Goal: Task Accomplishment & Management: Manage account settings

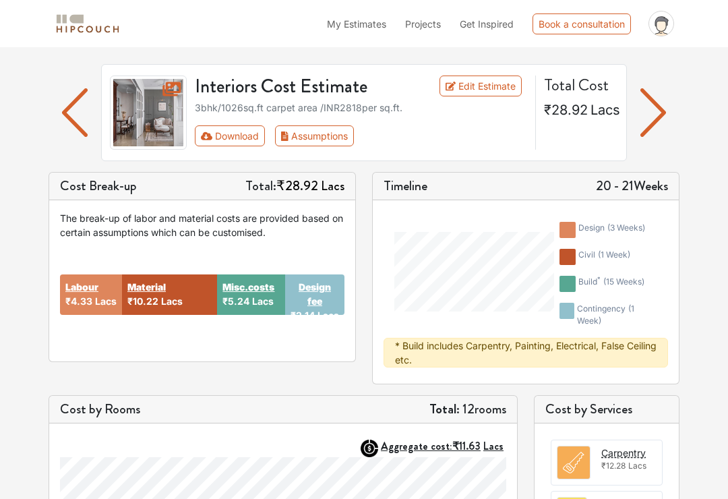
scroll to position [75, 0]
click at [483, 95] on link "Edit Estimate" at bounding box center [480, 86] width 83 height 21
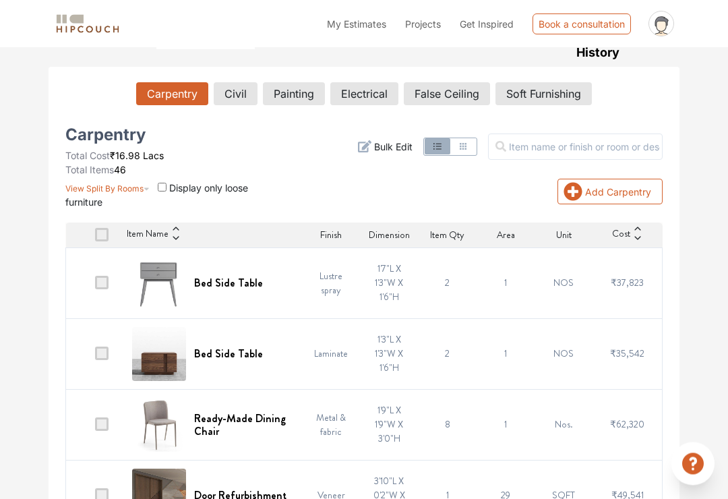
scroll to position [228, 0]
click at [104, 288] on span at bounding box center [101, 282] width 13 height 13
click at [95, 286] on input "checkbox" at bounding box center [95, 286] width 0 height 0
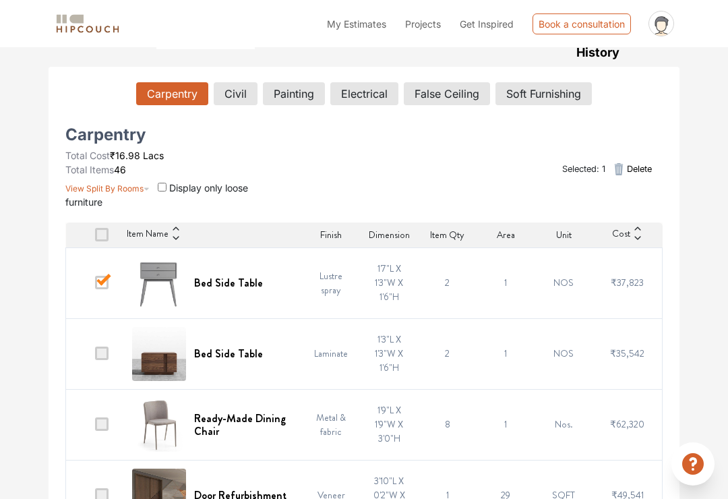
click at [112, 349] on td at bounding box center [95, 353] width 58 height 71
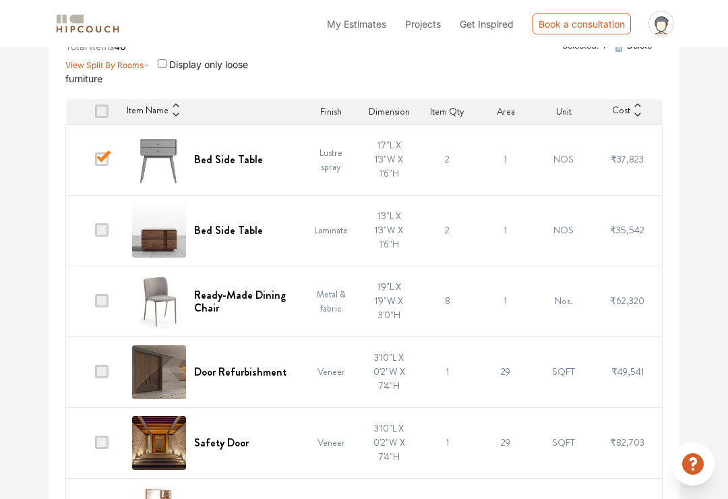
scroll to position [355, 0]
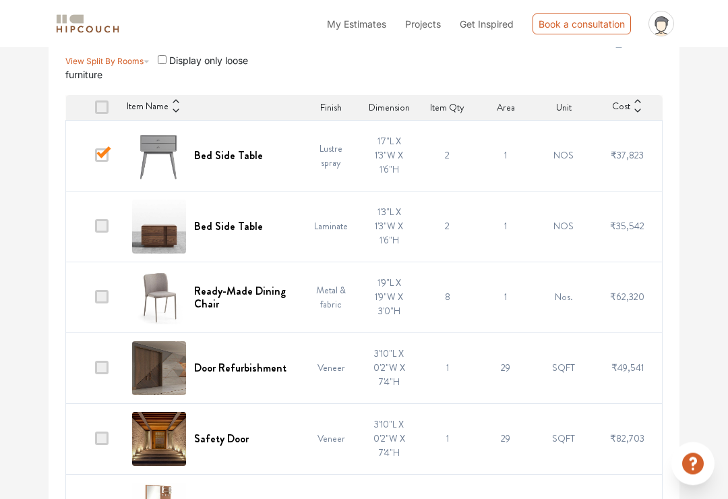
click at [100, 226] on span at bounding box center [101, 226] width 13 height 13
click at [95, 230] on input "checkbox" at bounding box center [95, 230] width 0 height 0
click at [102, 297] on span at bounding box center [101, 296] width 13 height 13
click at [95, 300] on input "checkbox" at bounding box center [95, 300] width 0 height 0
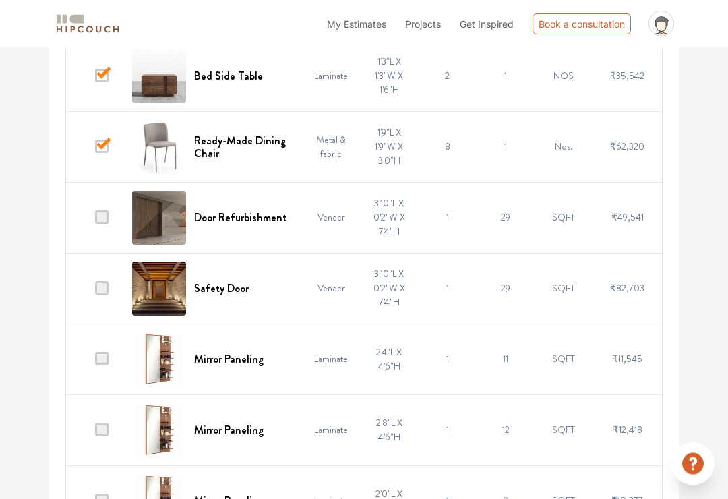
scroll to position [506, 0]
click at [97, 293] on span at bounding box center [101, 287] width 13 height 13
click at [95, 291] on input "checkbox" at bounding box center [95, 291] width 0 height 0
click at [108, 218] on span at bounding box center [101, 216] width 13 height 13
click at [95, 220] on input "checkbox" at bounding box center [95, 220] width 0 height 0
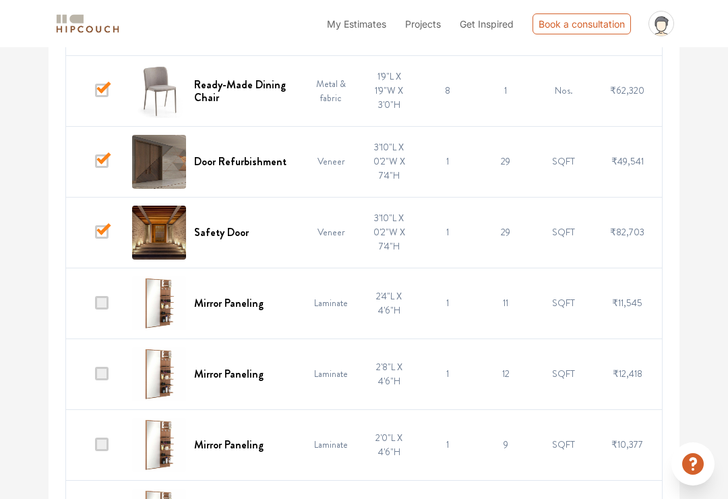
scroll to position [645, 0]
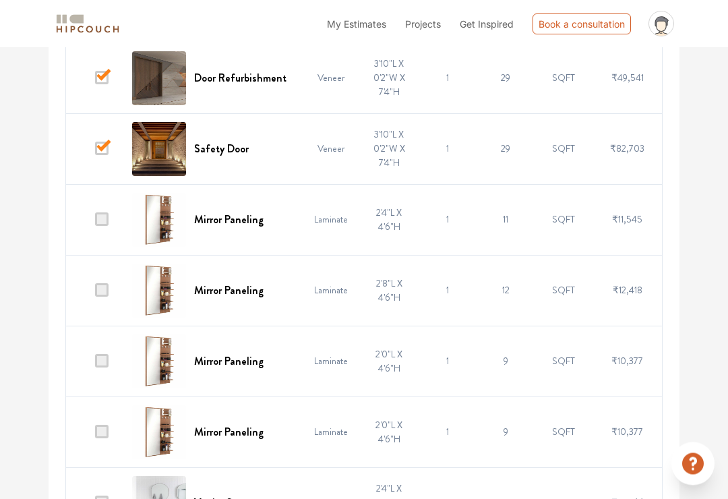
click at [107, 222] on span at bounding box center [101, 219] width 13 height 13
click at [95, 223] on input "checkbox" at bounding box center [95, 223] width 0 height 0
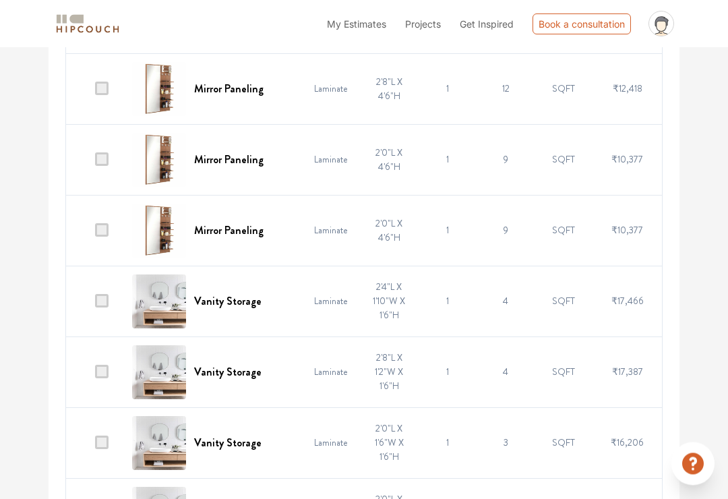
scroll to position [847, 0]
click at [103, 307] on span at bounding box center [101, 300] width 13 height 13
click at [95, 304] on input "checkbox" at bounding box center [95, 304] width 0 height 0
click at [108, 377] on span at bounding box center [101, 371] width 13 height 13
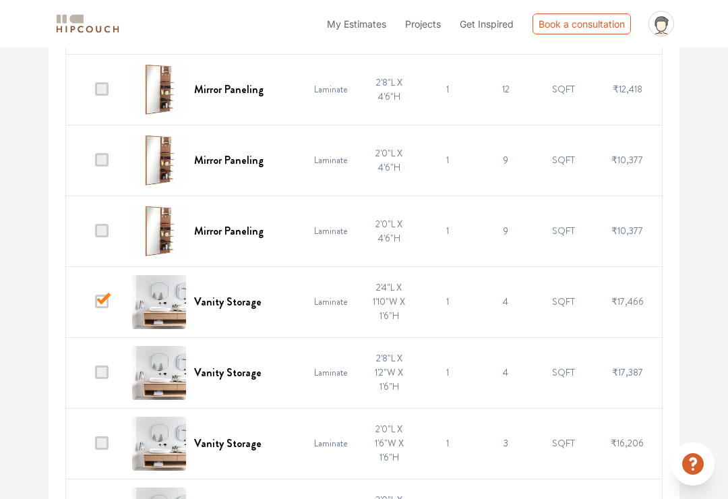
click at [95, 375] on input "checkbox" at bounding box center [95, 375] width 0 height 0
click at [107, 443] on span at bounding box center [101, 442] width 13 height 13
click at [95, 446] on input "checkbox" at bounding box center [95, 446] width 0 height 0
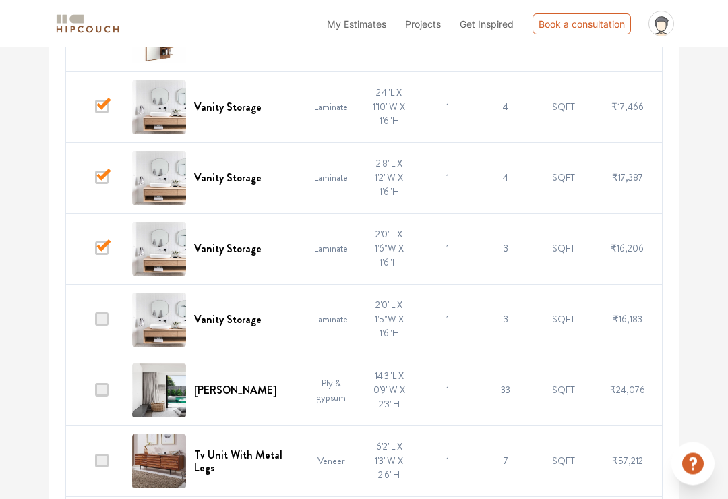
scroll to position [1063, 0]
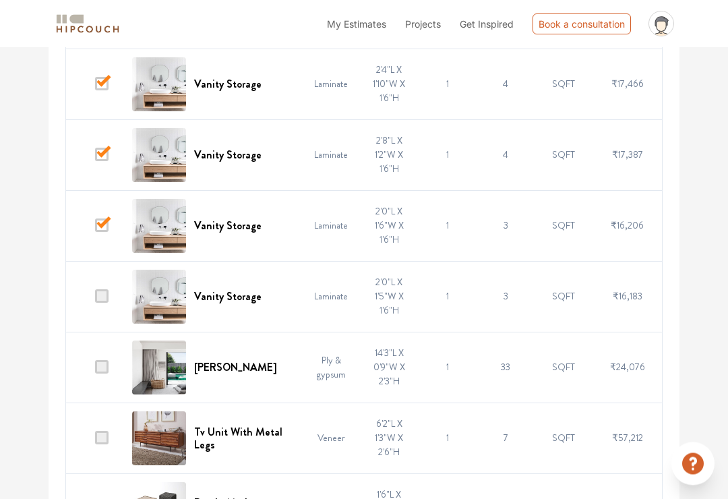
click at [102, 293] on span at bounding box center [101, 296] width 13 height 13
click at [95, 300] on input "checkbox" at bounding box center [95, 300] width 0 height 0
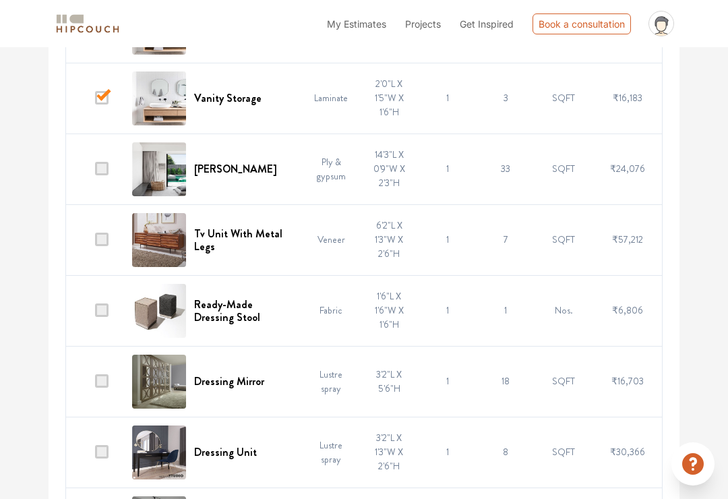
scroll to position [1267, 0]
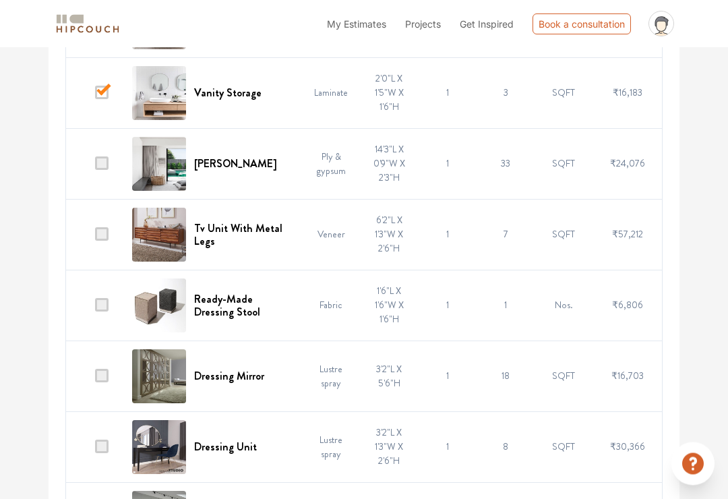
click at [108, 302] on span at bounding box center [101, 304] width 13 height 13
click at [95, 309] on input "checkbox" at bounding box center [95, 309] width 0 height 0
click at [108, 373] on span at bounding box center [101, 375] width 13 height 13
click at [95, 379] on input "checkbox" at bounding box center [95, 379] width 0 height 0
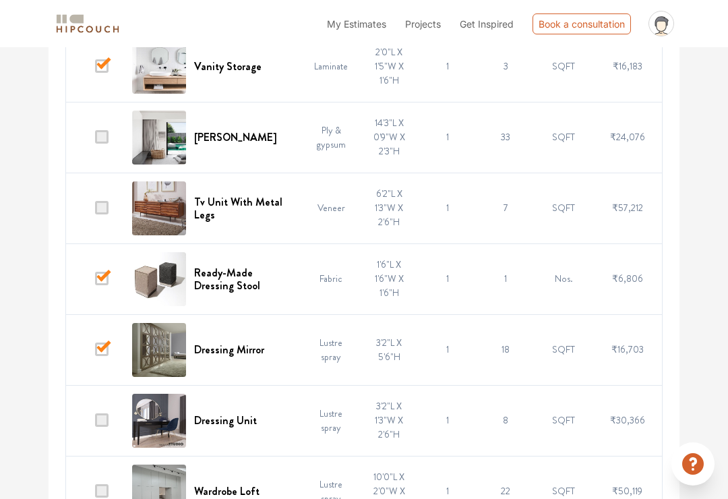
scroll to position [1403, 0]
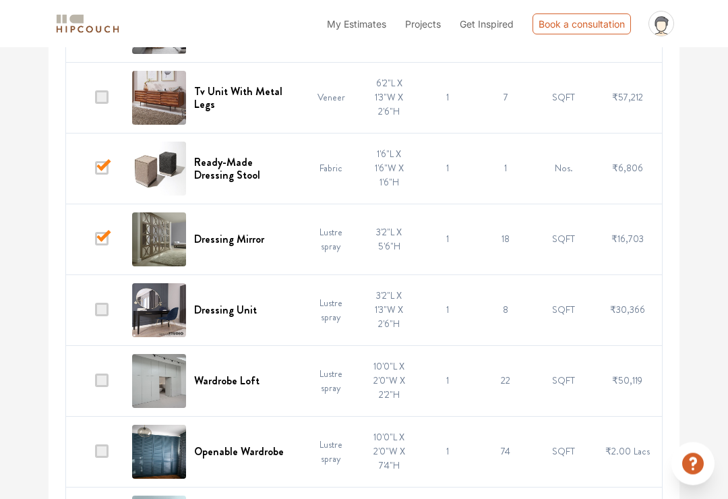
click at [108, 306] on span at bounding box center [101, 309] width 13 height 13
click at [95, 313] on input "checkbox" at bounding box center [95, 313] width 0 height 0
click at [114, 378] on td at bounding box center [95, 380] width 58 height 71
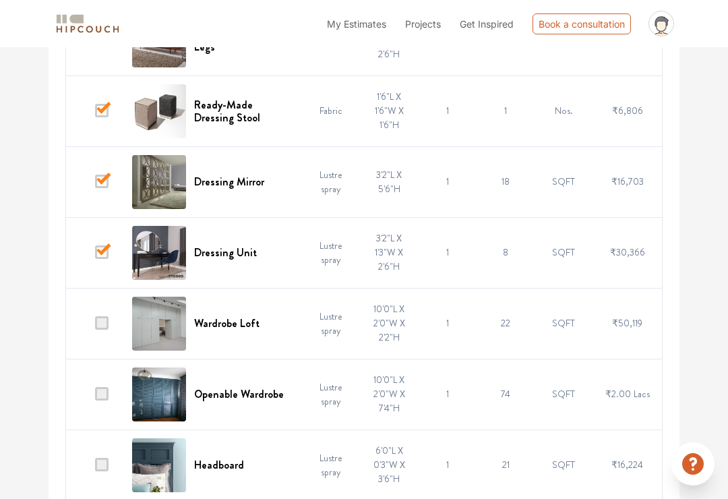
scroll to position [1531, 0]
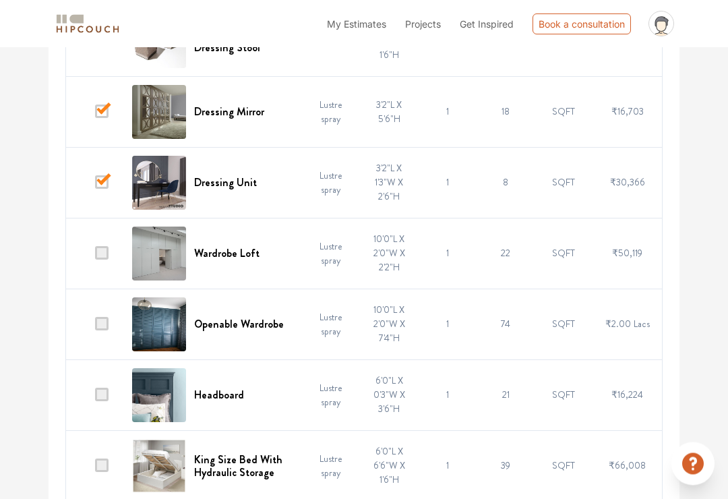
click at [97, 259] on span at bounding box center [101, 253] width 13 height 13
click at [95, 257] on input "checkbox" at bounding box center [95, 257] width 0 height 0
click at [107, 323] on span at bounding box center [101, 323] width 13 height 13
click at [95, 327] on input "checkbox" at bounding box center [95, 327] width 0 height 0
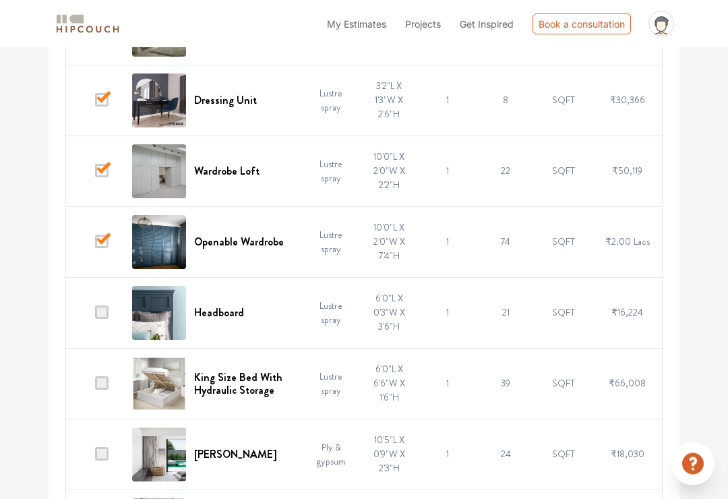
scroll to position [1665, 0]
